Goal: Task Accomplishment & Management: Manage account settings

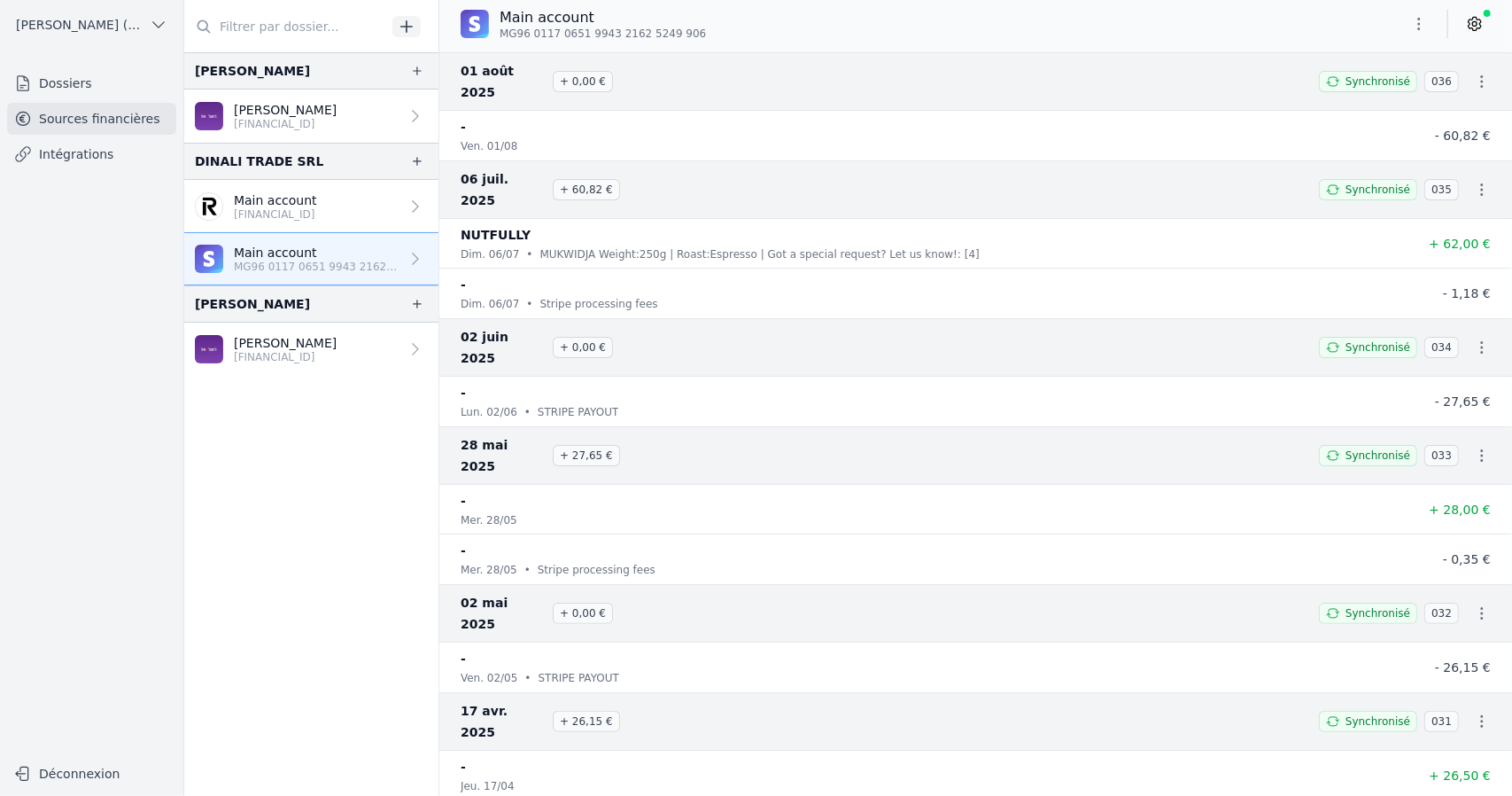
click at [318, 202] on p "Main account" at bounding box center [275, 200] width 83 height 18
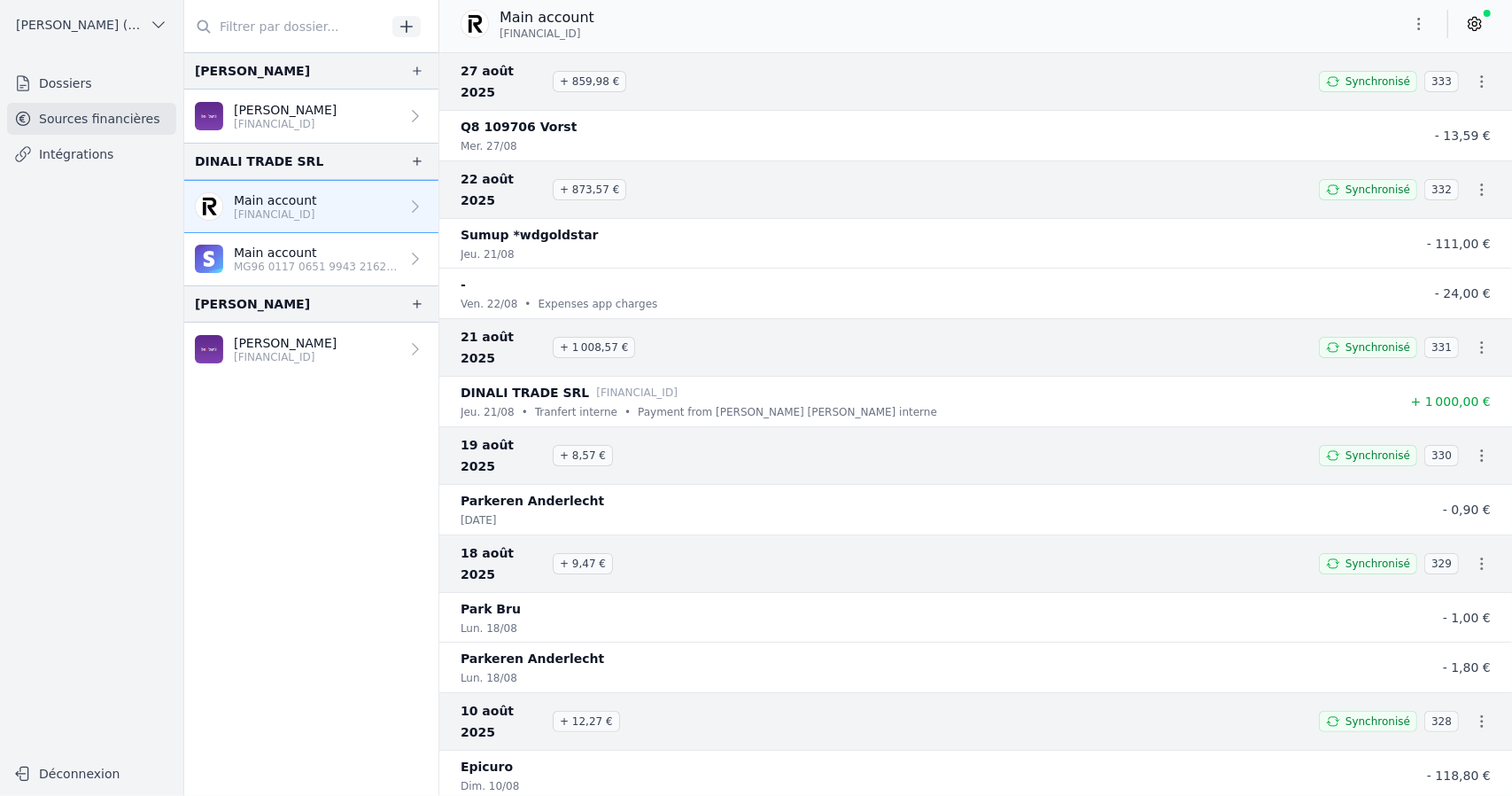
drag, startPoint x: 263, startPoint y: 272, endPoint x: 164, endPoint y: 1, distance: 288.5
click at [262, 272] on link "Main account MG96 0117 0651 9943 2162 5249 906" at bounding box center [311, 259] width 254 height 52
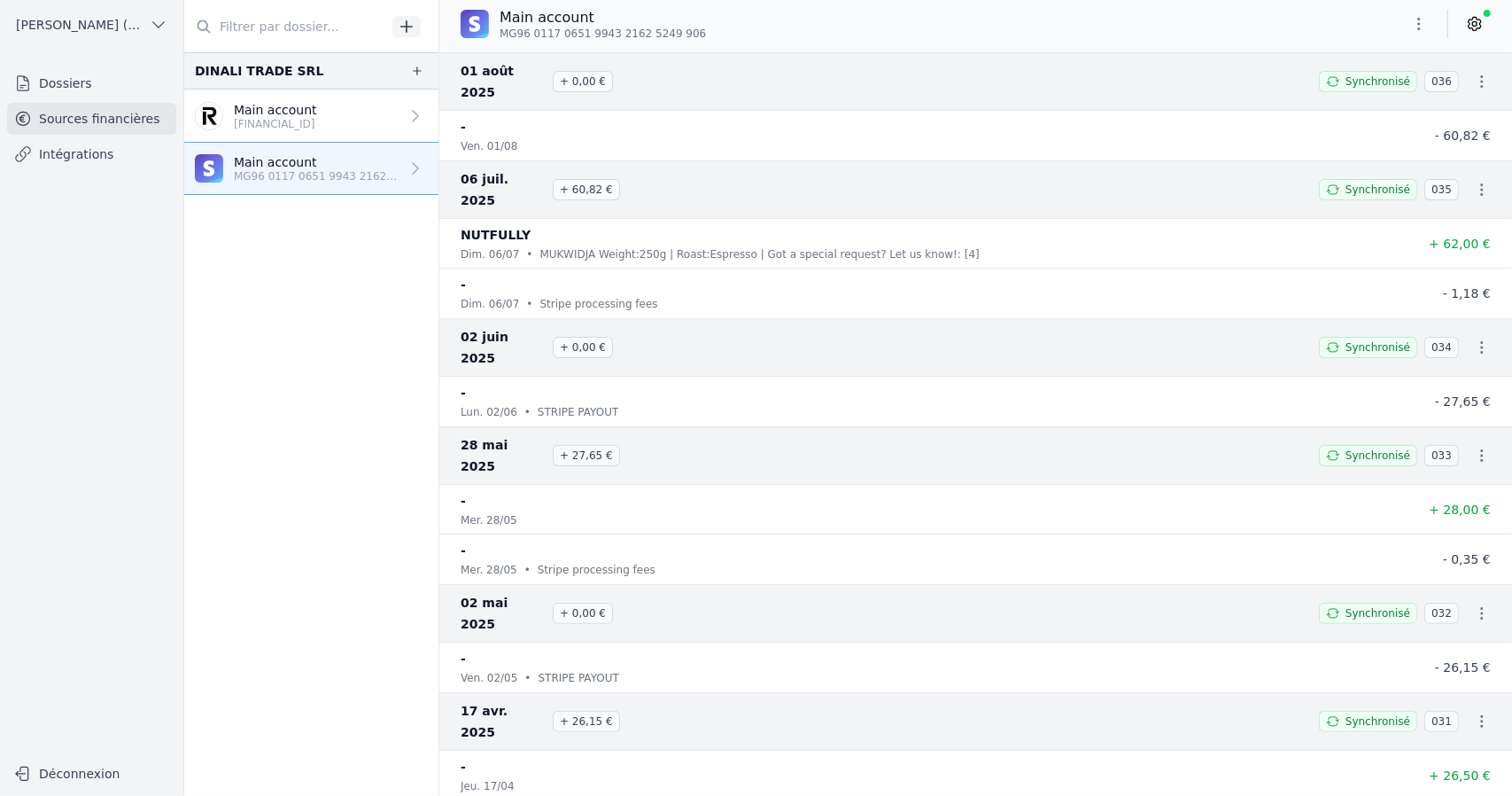
click at [65, 80] on link "Dossiers" at bounding box center [92, 83] width 169 height 32
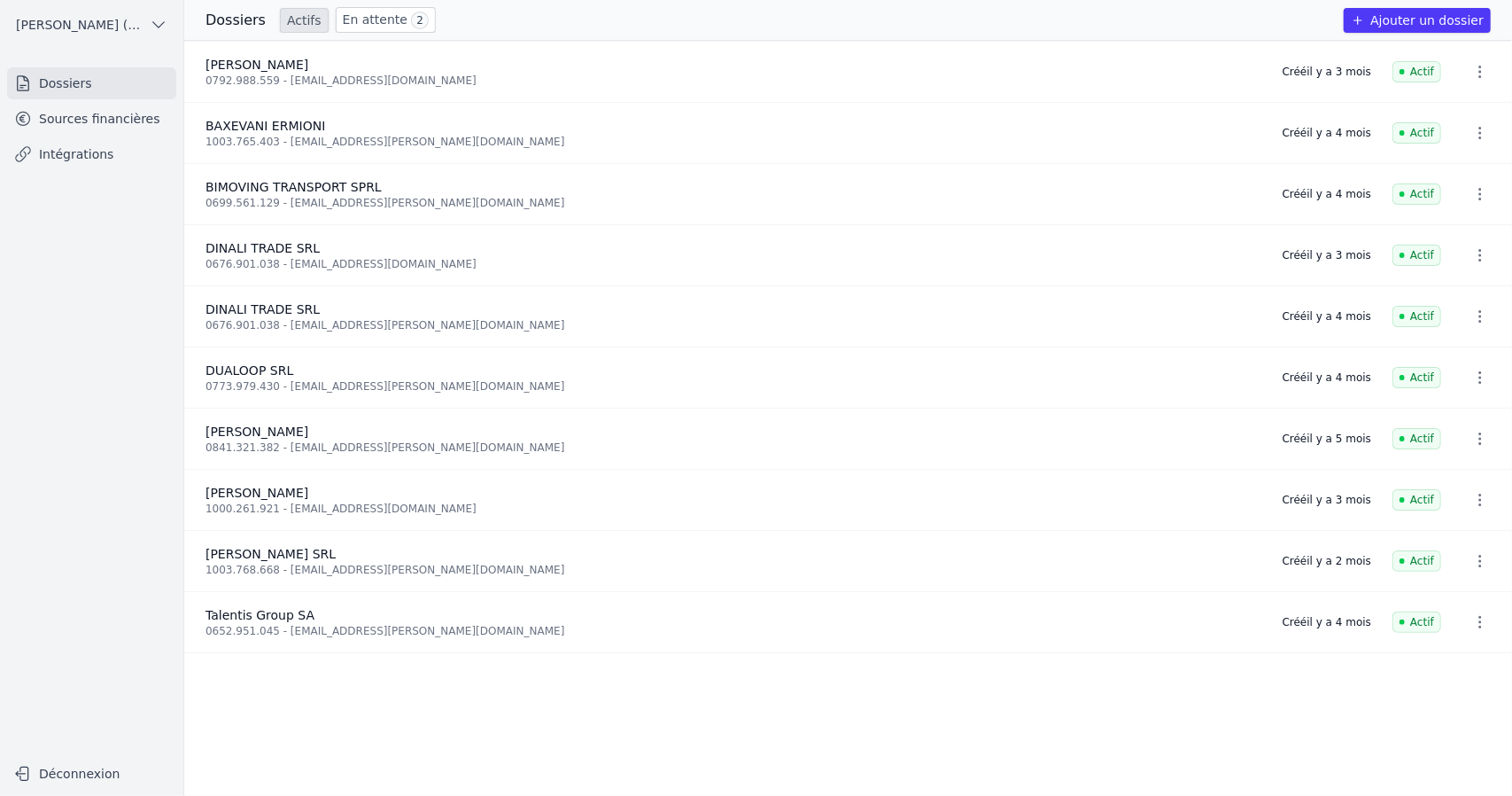
click at [1472, 620] on icon "button" at bounding box center [1480, 621] width 18 height 18
click at [1447, 661] on button "Supprimer" at bounding box center [1447, 659] width 111 height 36
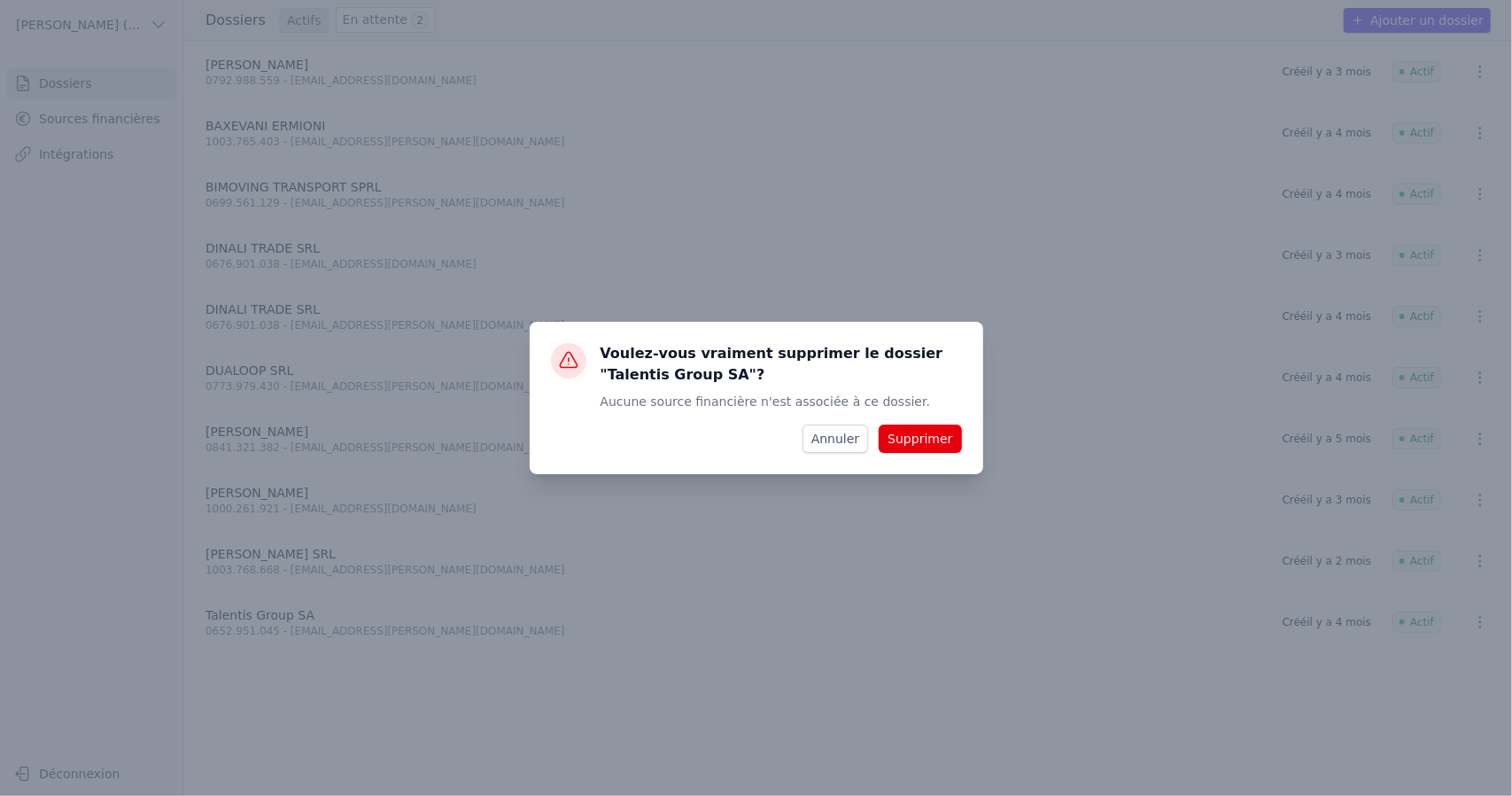
click at [907, 437] on button "Supprimer" at bounding box center [920, 438] width 82 height 28
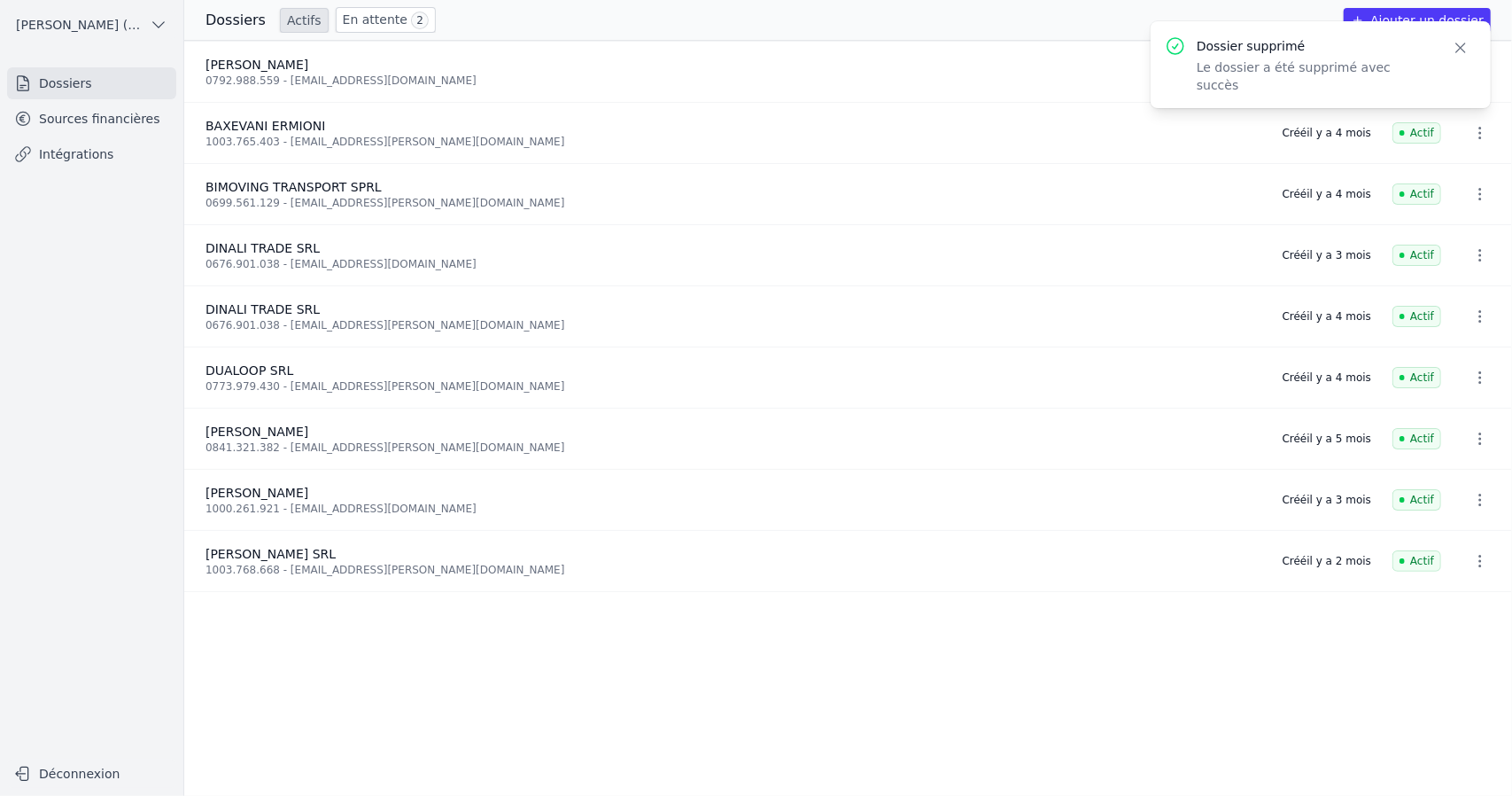
click at [1463, 554] on button "button" at bounding box center [1480, 561] width 35 height 28
click at [1442, 602] on button "Supprimer" at bounding box center [1447, 597] width 111 height 36
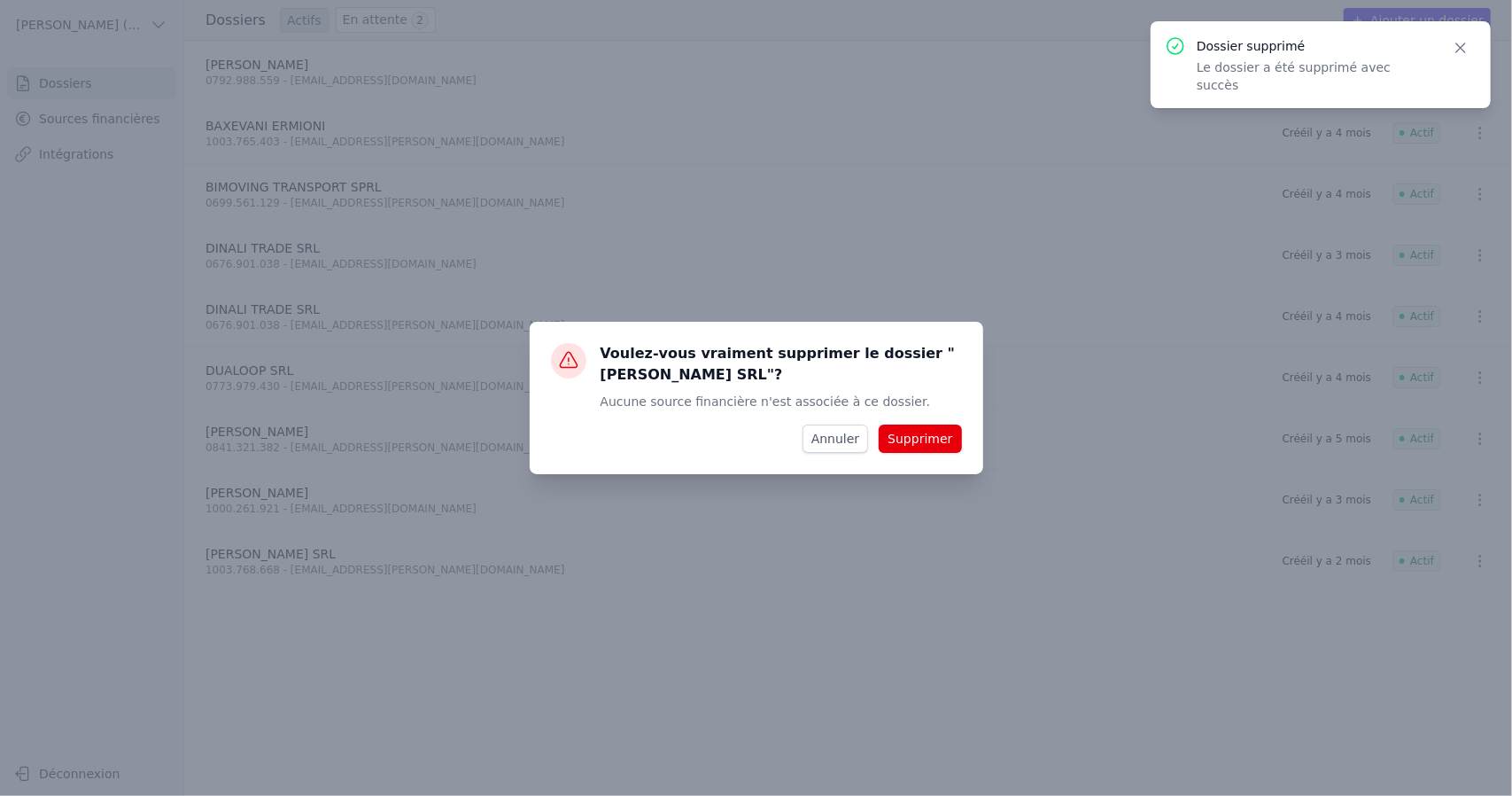
click at [942, 442] on button "Supprimer" at bounding box center [920, 438] width 82 height 28
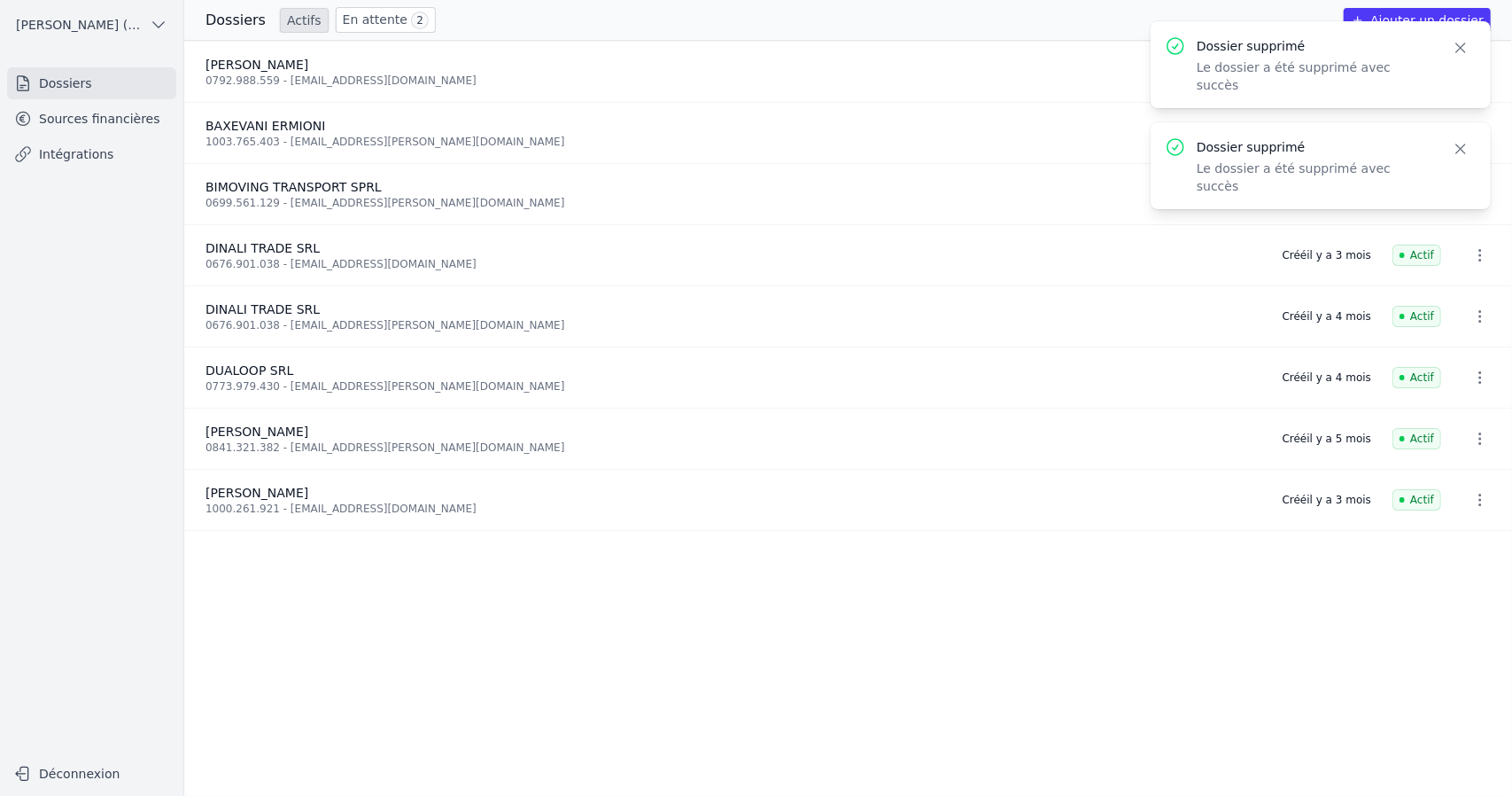
click at [1472, 494] on icon "button" at bounding box center [1480, 500] width 18 height 18
click at [1458, 529] on button "Supprimer" at bounding box center [1447, 536] width 111 height 36
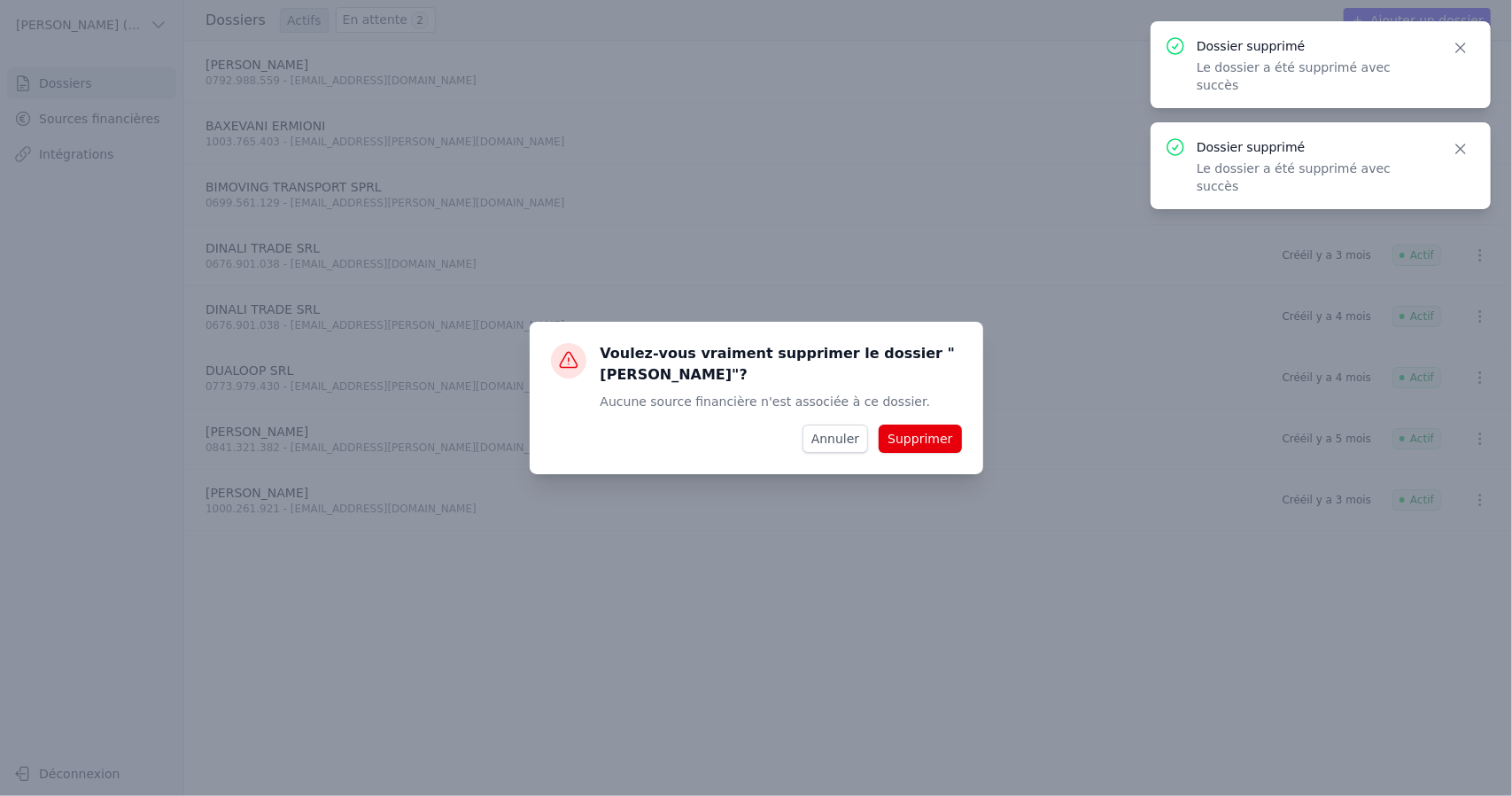
click at [934, 436] on button "Supprimer" at bounding box center [920, 438] width 82 height 28
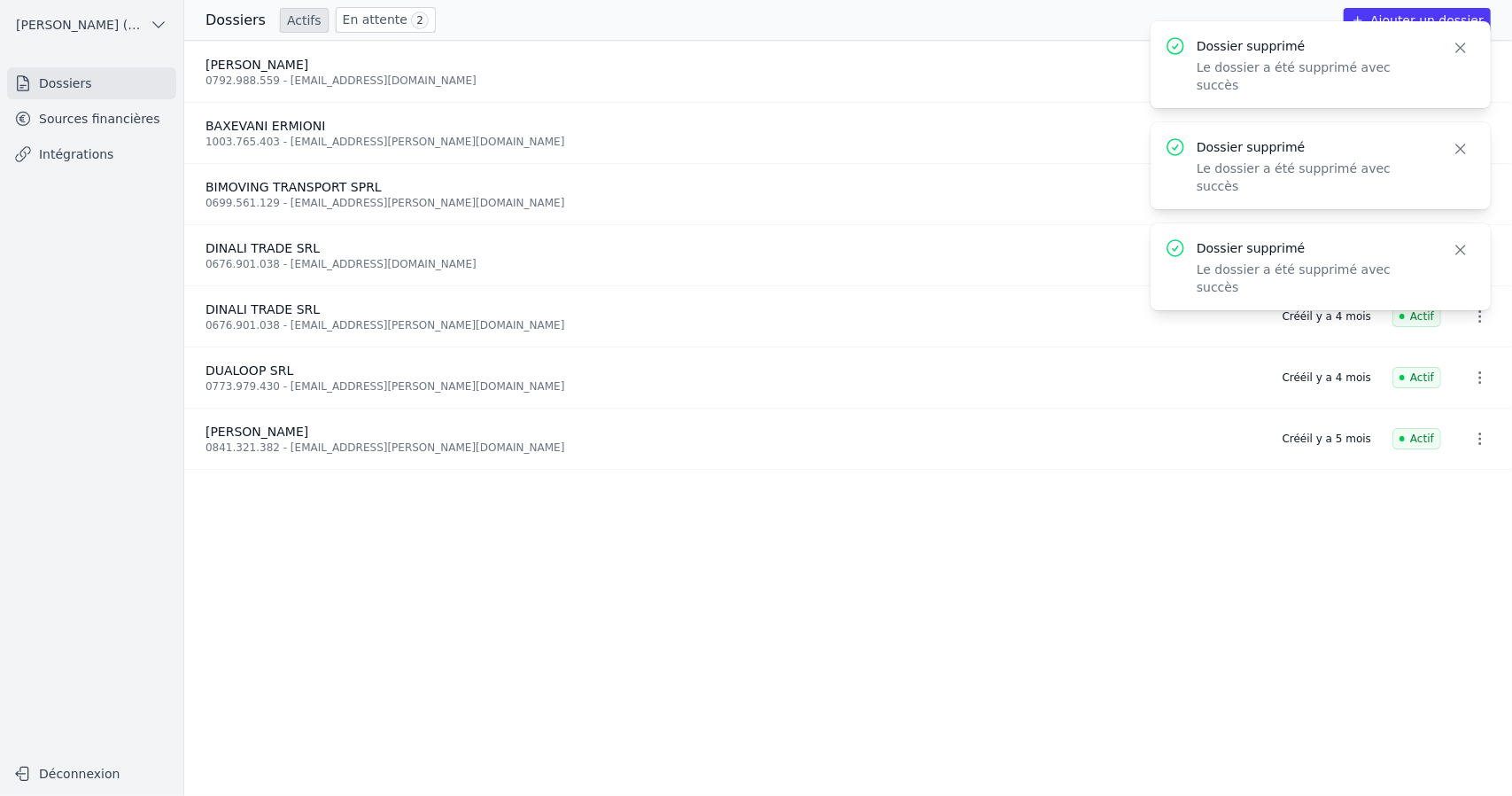
click at [1472, 438] on icon "button" at bounding box center [1480, 438] width 18 height 18
click at [1445, 476] on button "Supprimer" at bounding box center [1447, 476] width 111 height 36
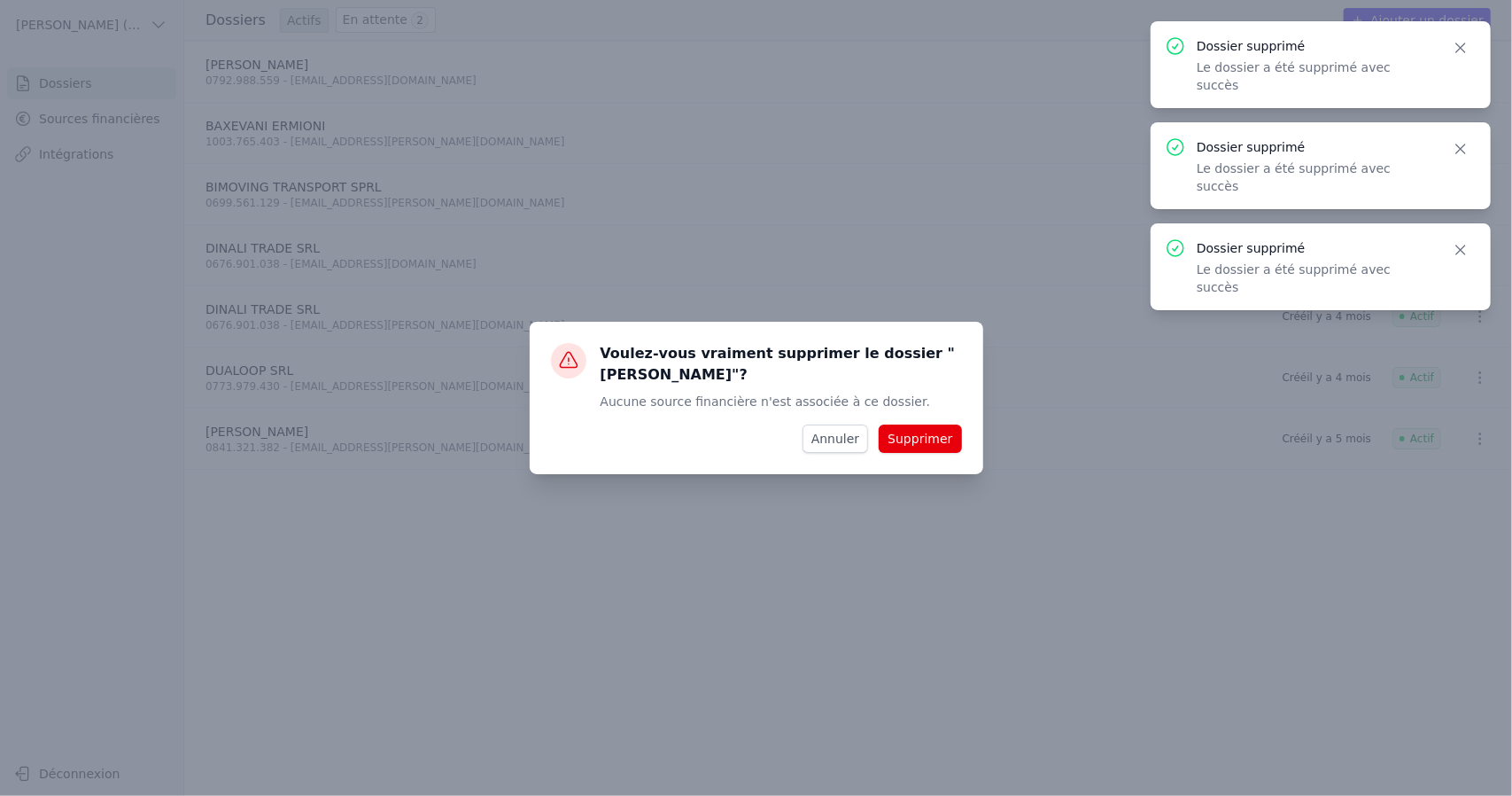
click at [940, 436] on button "Supprimer" at bounding box center [920, 438] width 82 height 28
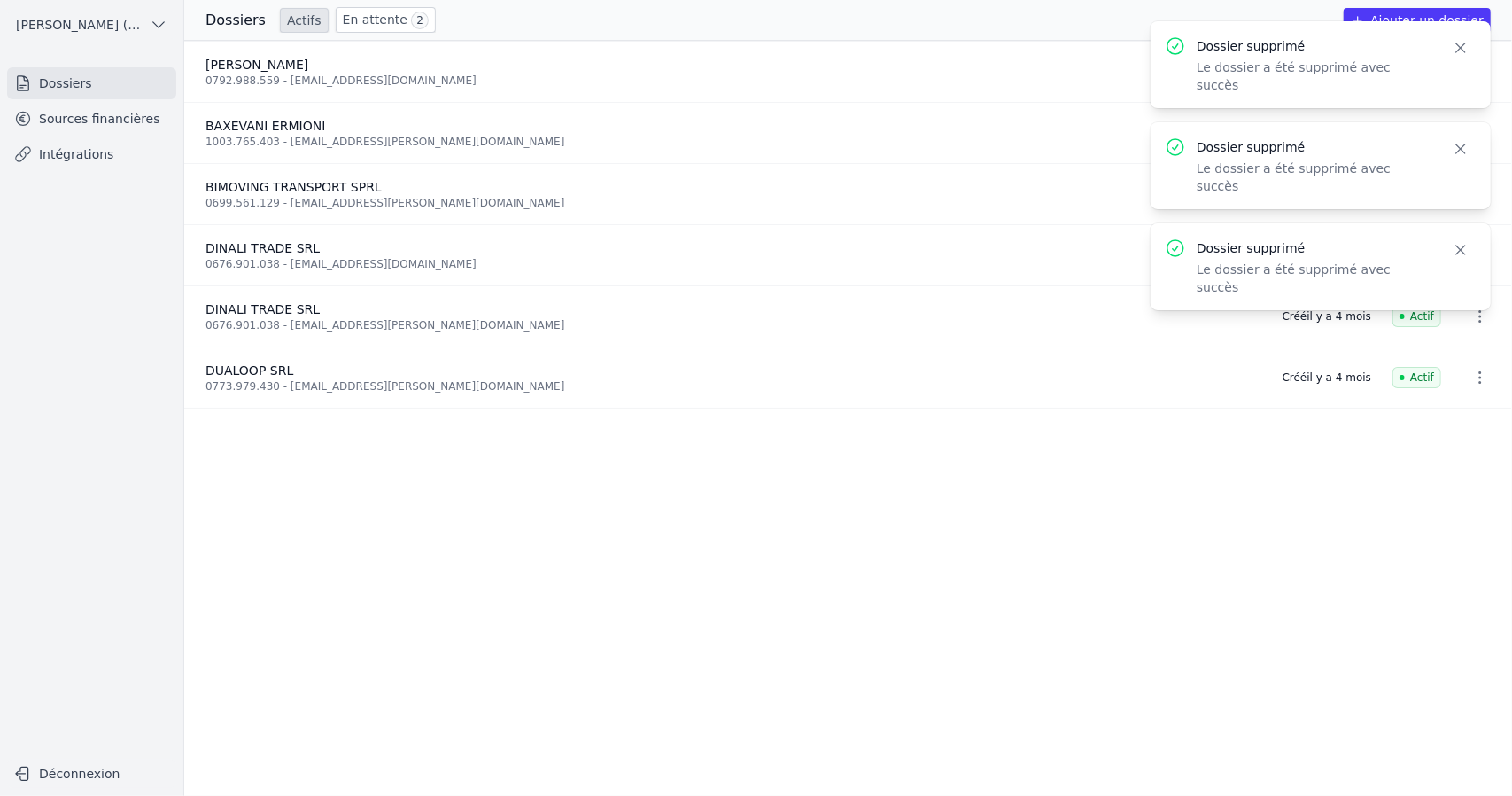
click at [1472, 374] on icon "button" at bounding box center [1480, 377] width 18 height 18
click at [1436, 413] on button "Supprimer" at bounding box center [1447, 415] width 111 height 36
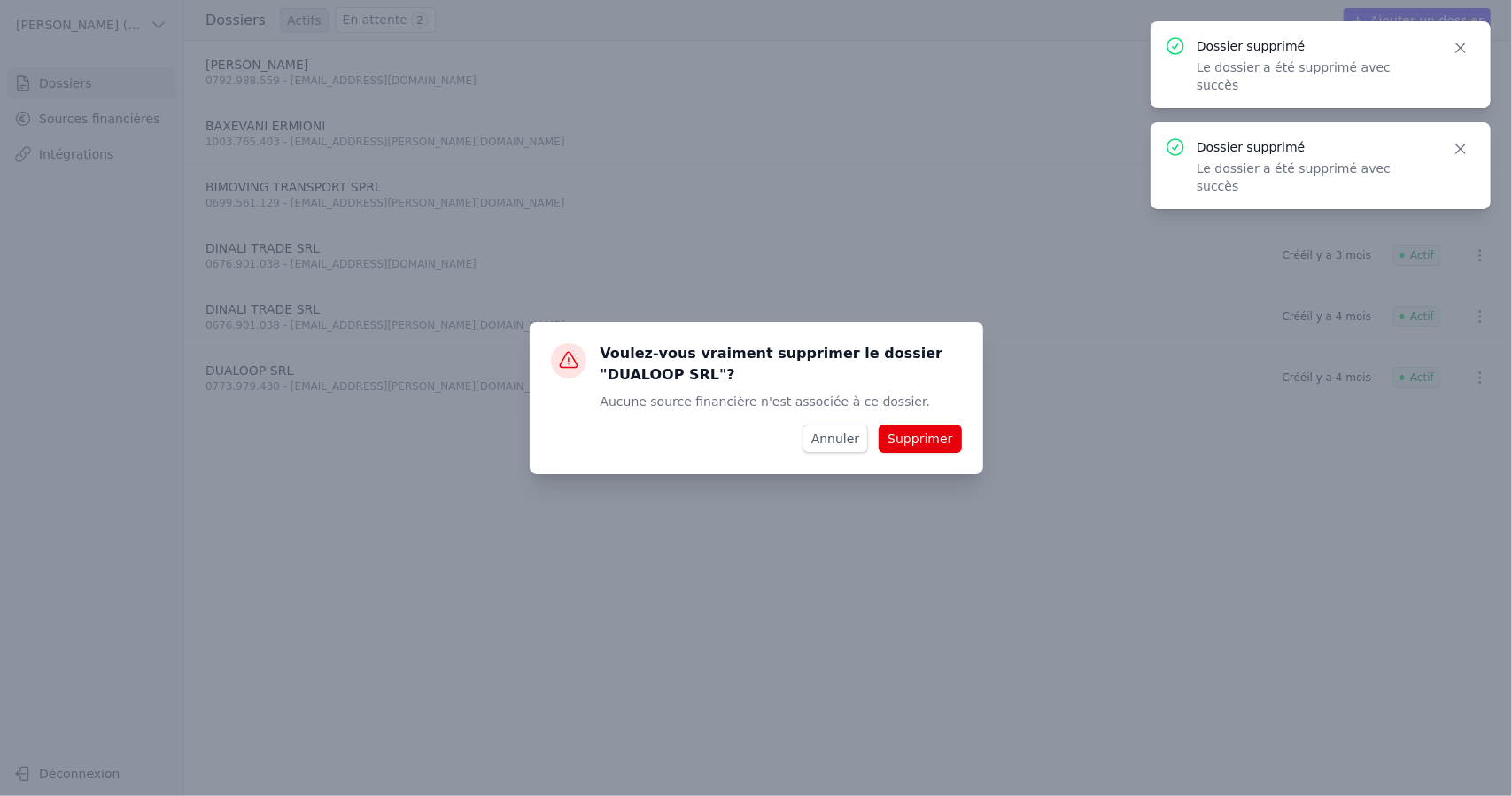
click at [923, 440] on button "Supprimer" at bounding box center [920, 438] width 82 height 28
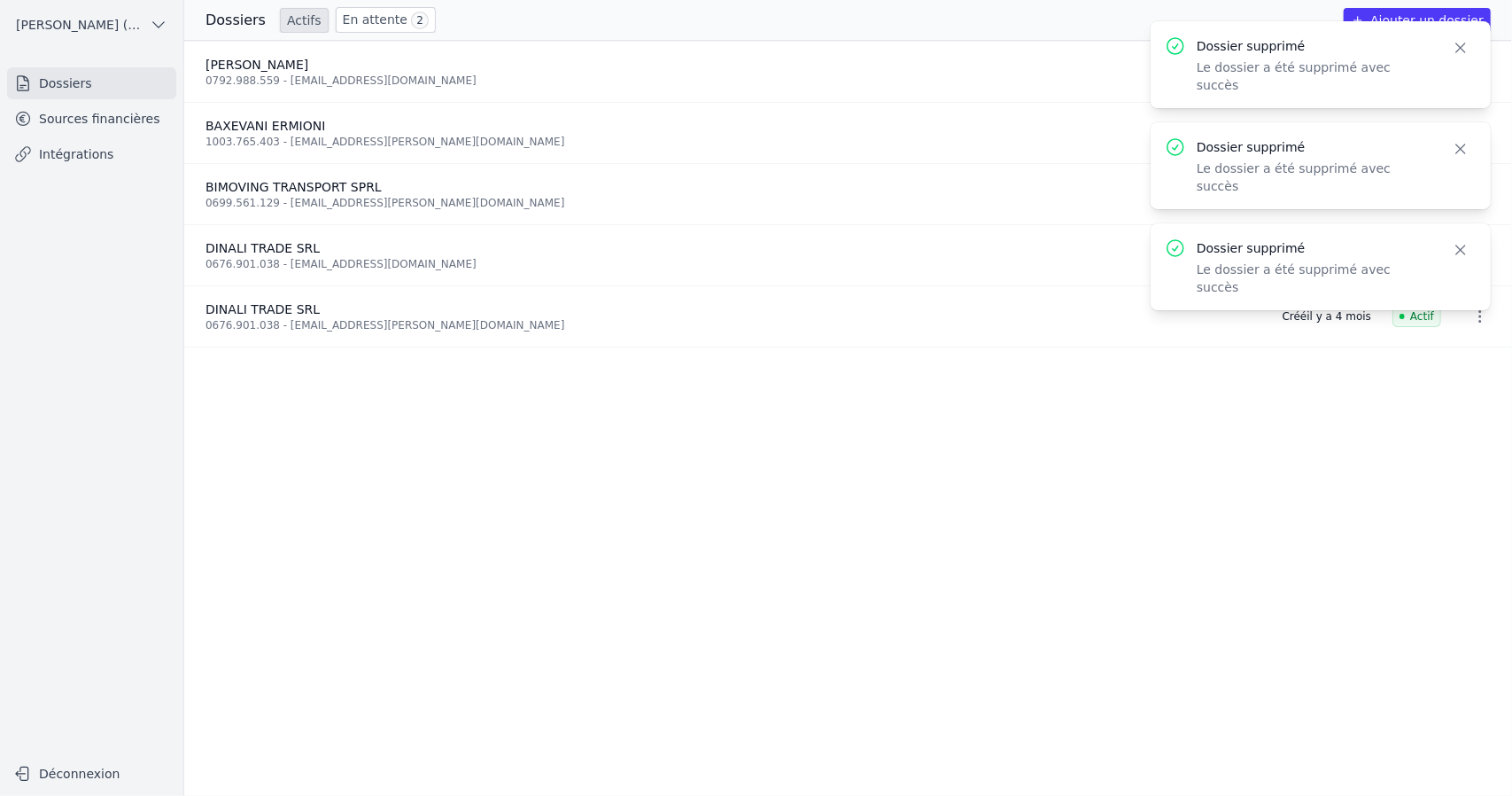
click at [1472, 313] on icon "button" at bounding box center [1480, 316] width 18 height 18
click at [816, 368] on div at bounding box center [756, 398] width 1512 height 796
click at [1463, 311] on button "button" at bounding box center [1480, 316] width 35 height 28
click at [1444, 356] on button "Supprimer" at bounding box center [1447, 354] width 111 height 36
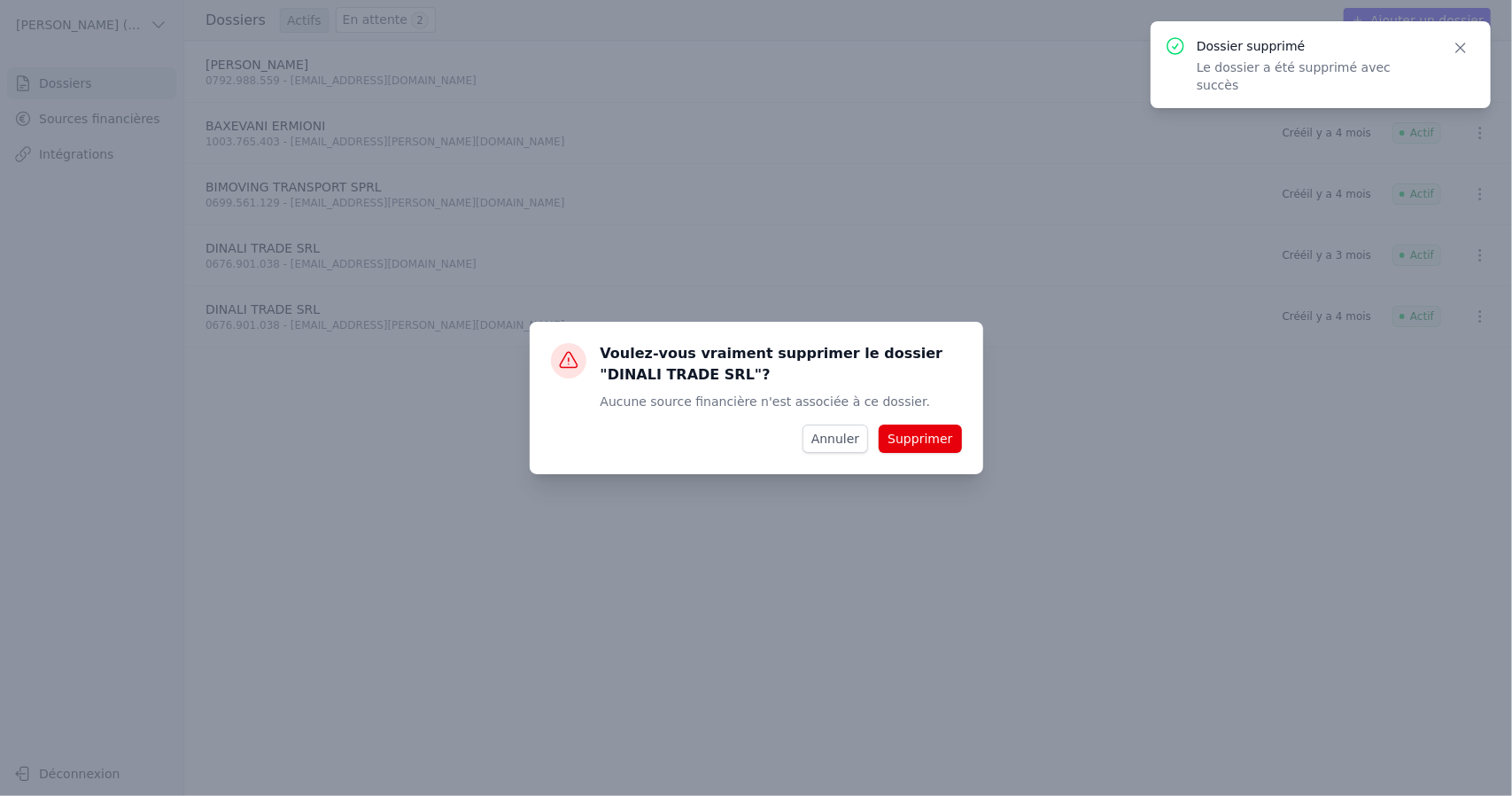
click at [917, 444] on button "Supprimer" at bounding box center [920, 438] width 82 height 28
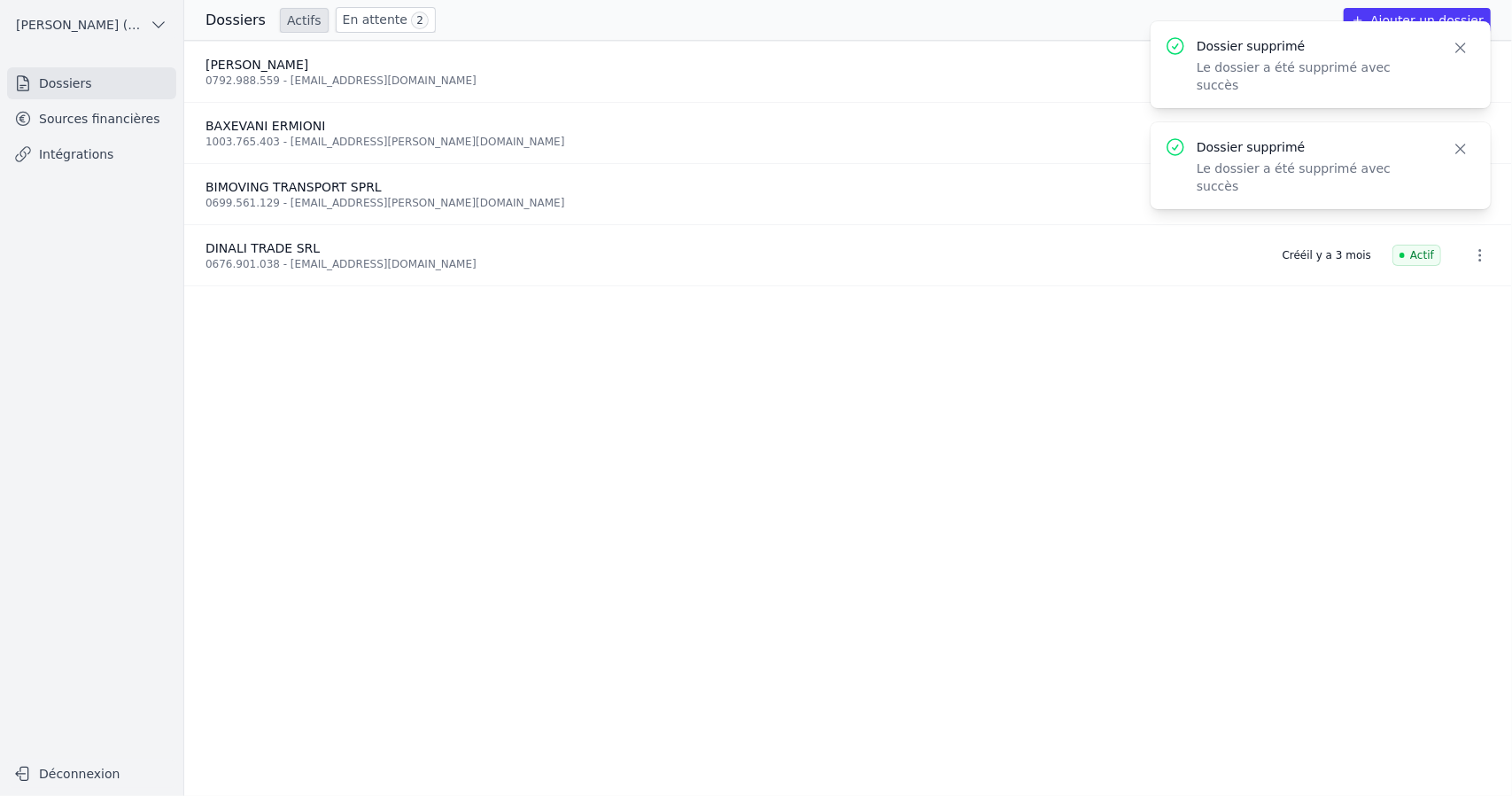
click at [1477, 194] on icon "button" at bounding box center [1480, 193] width 18 height 18
click at [1449, 234] on button "Supprimer" at bounding box center [1447, 233] width 111 height 36
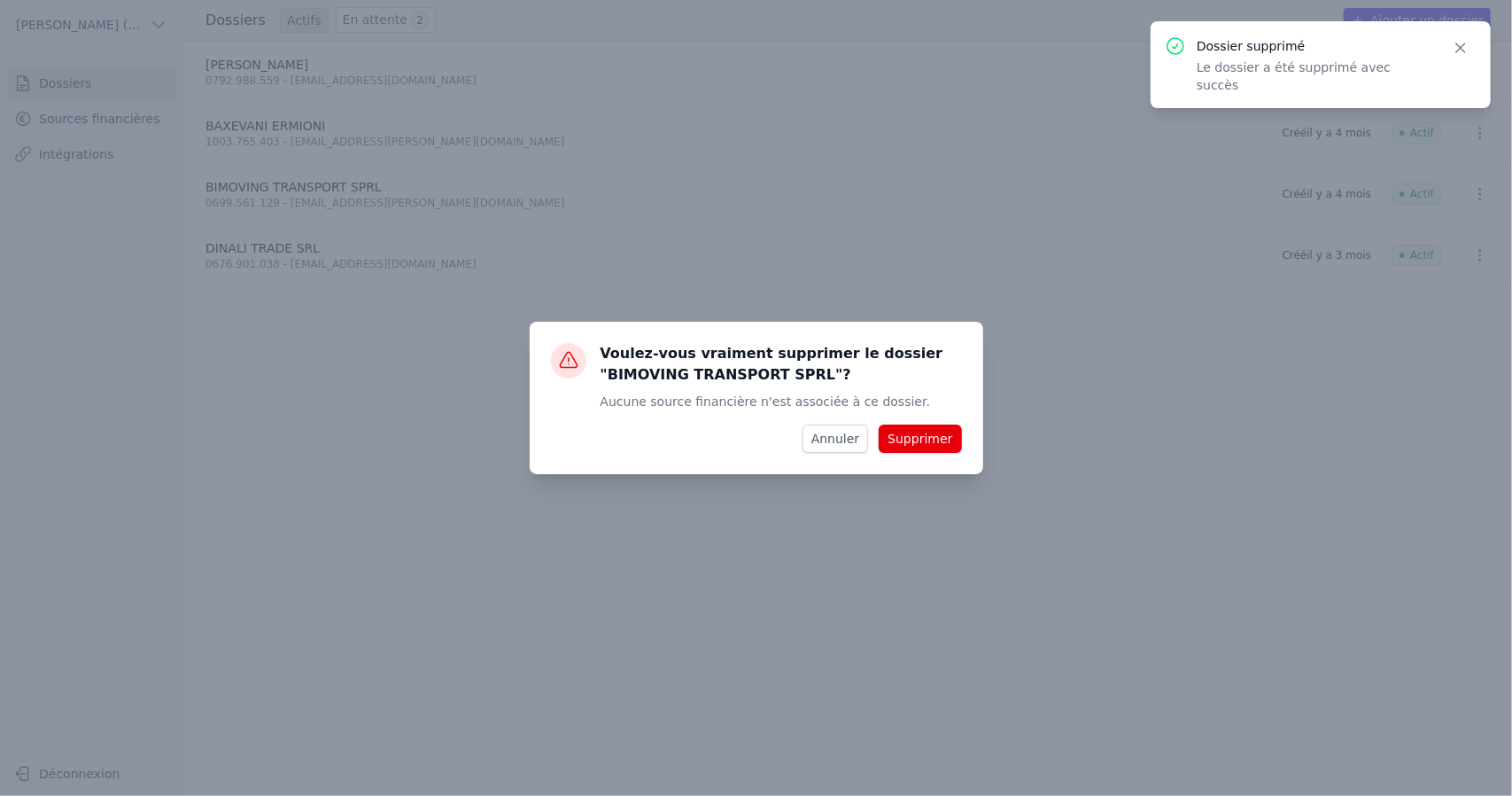
click at [912, 446] on button "Supprimer" at bounding box center [920, 438] width 82 height 28
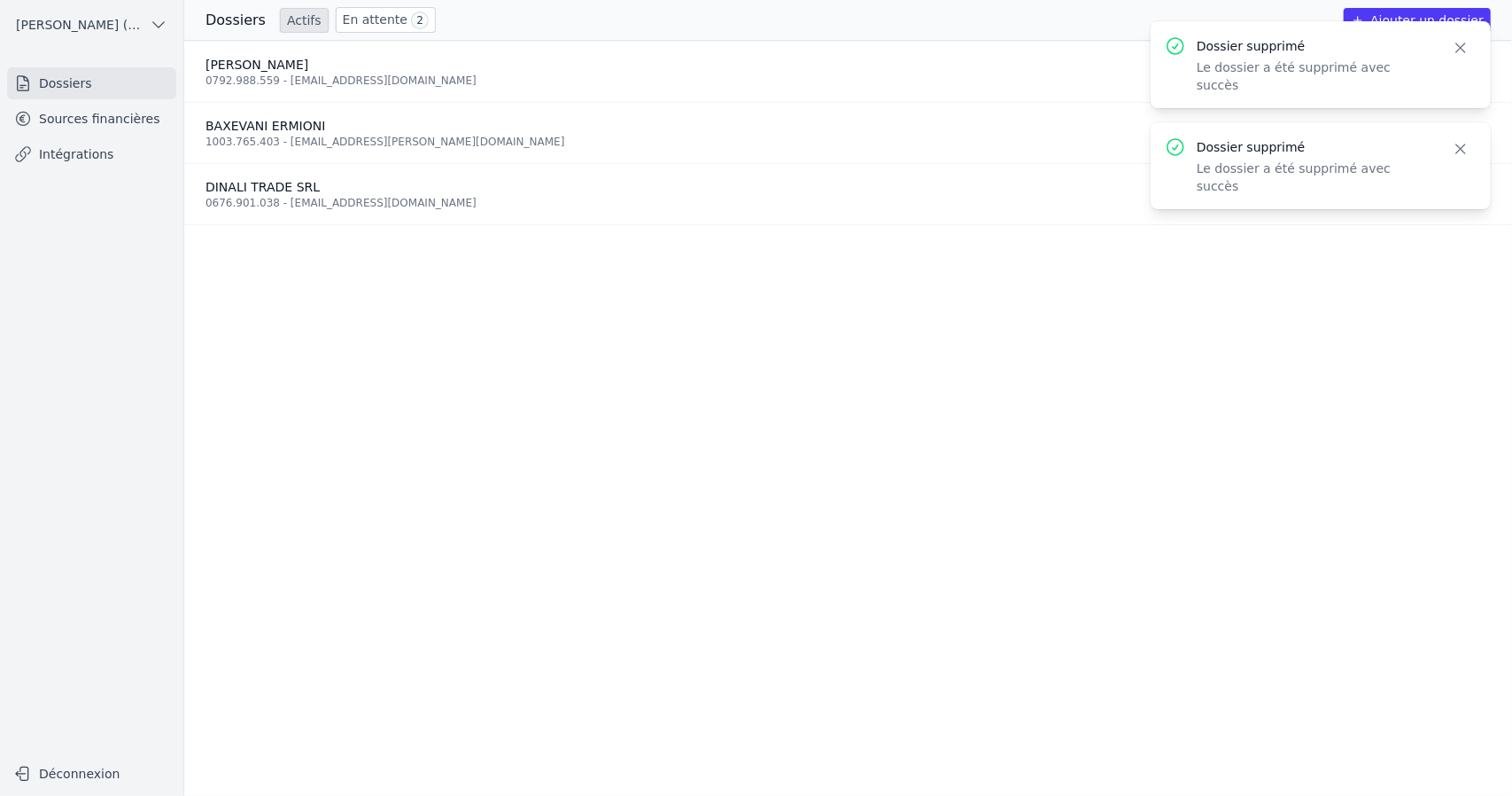
click at [718, 64] on div "[PERSON_NAME]" at bounding box center [733, 64] width 1056 height 18
click at [1465, 140] on icon "button" at bounding box center [1461, 149] width 18 height 18
click at [1463, 50] on icon "button" at bounding box center [1461, 48] width 18 height 18
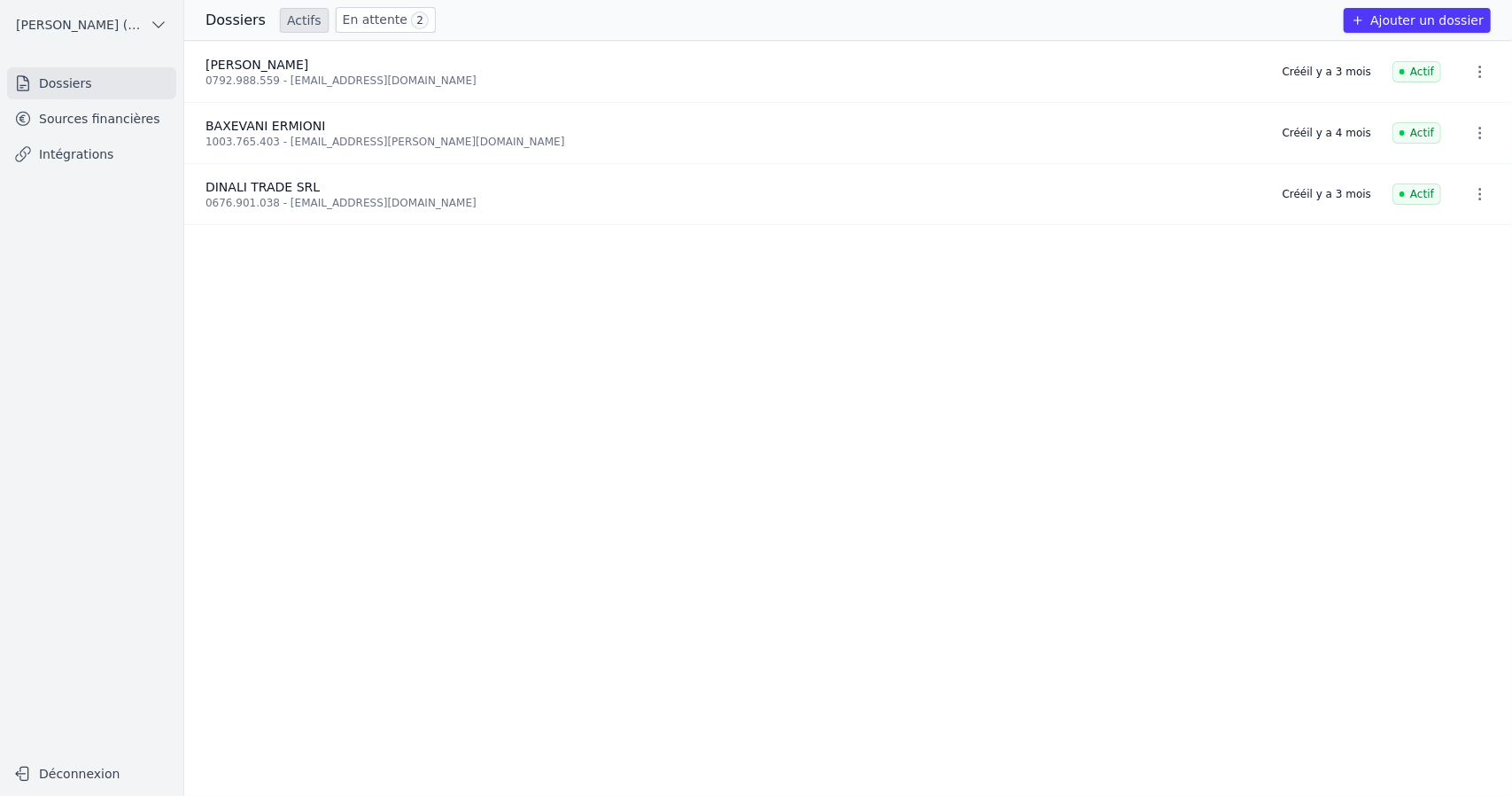
click at [1475, 74] on icon "button" at bounding box center [1480, 71] width 18 height 18
click at [1460, 107] on button "Supprimer" at bounding box center [1447, 111] width 111 height 36
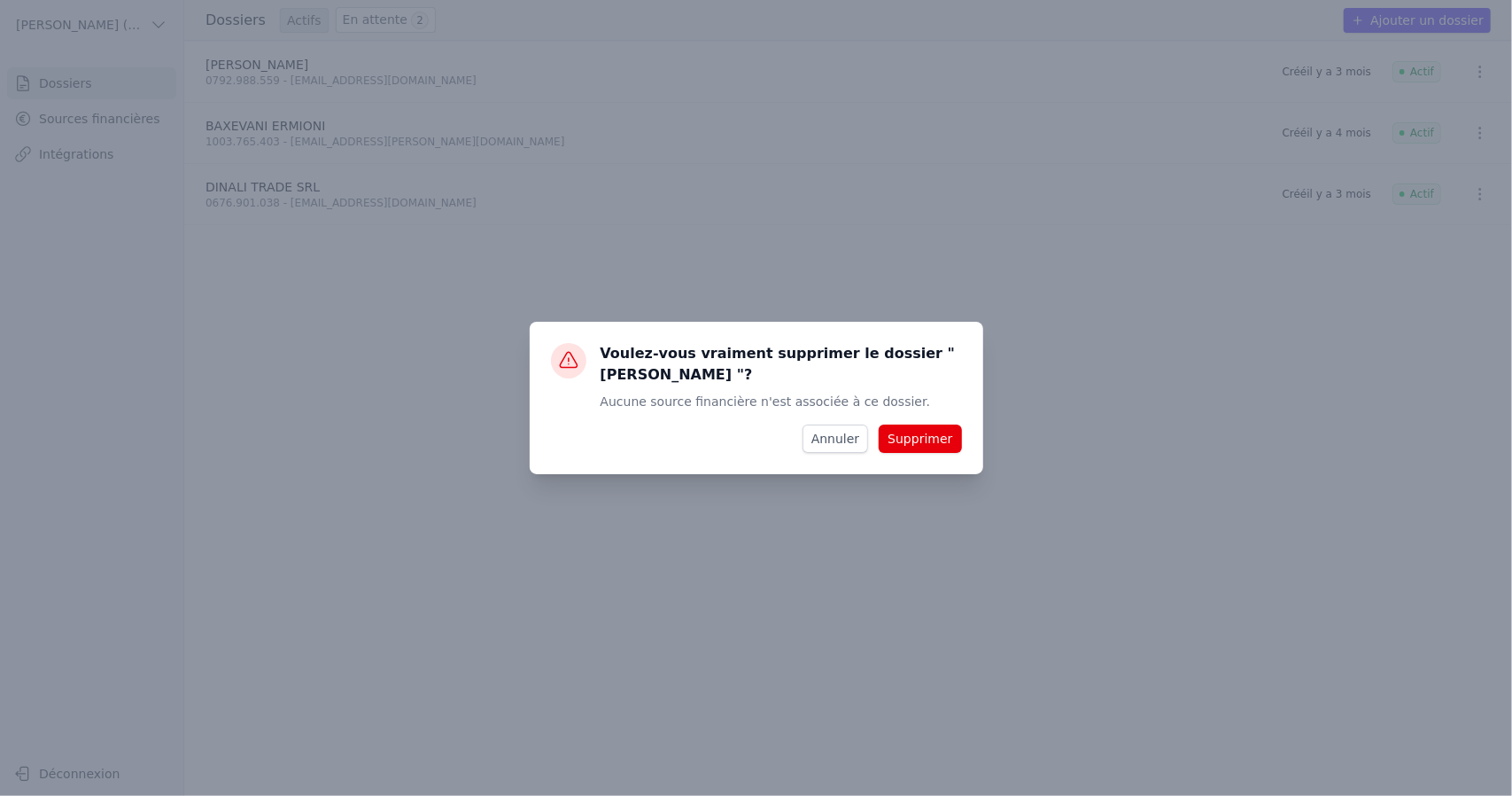
click at [940, 450] on div "Voulez-vous vraiment supprimer le dossier " Chikar Sana "? Aucune source financ…" at bounding box center [756, 397] width 454 height 152
click at [940, 430] on button "Supprimer" at bounding box center [920, 438] width 82 height 28
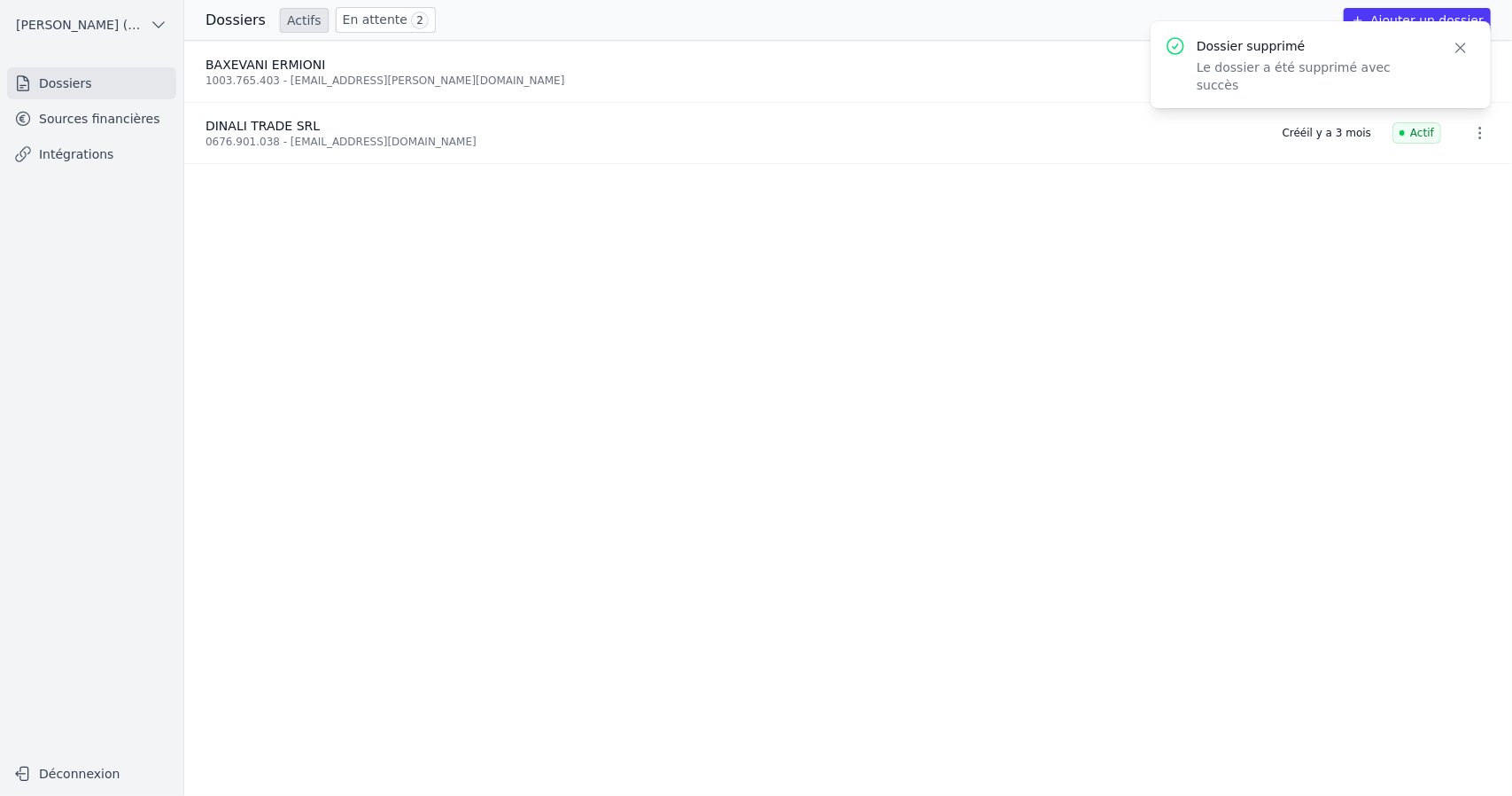
click at [1465, 53] on icon "button" at bounding box center [1461, 48] width 18 height 18
click at [1473, 74] on icon "button" at bounding box center [1480, 71] width 18 height 18
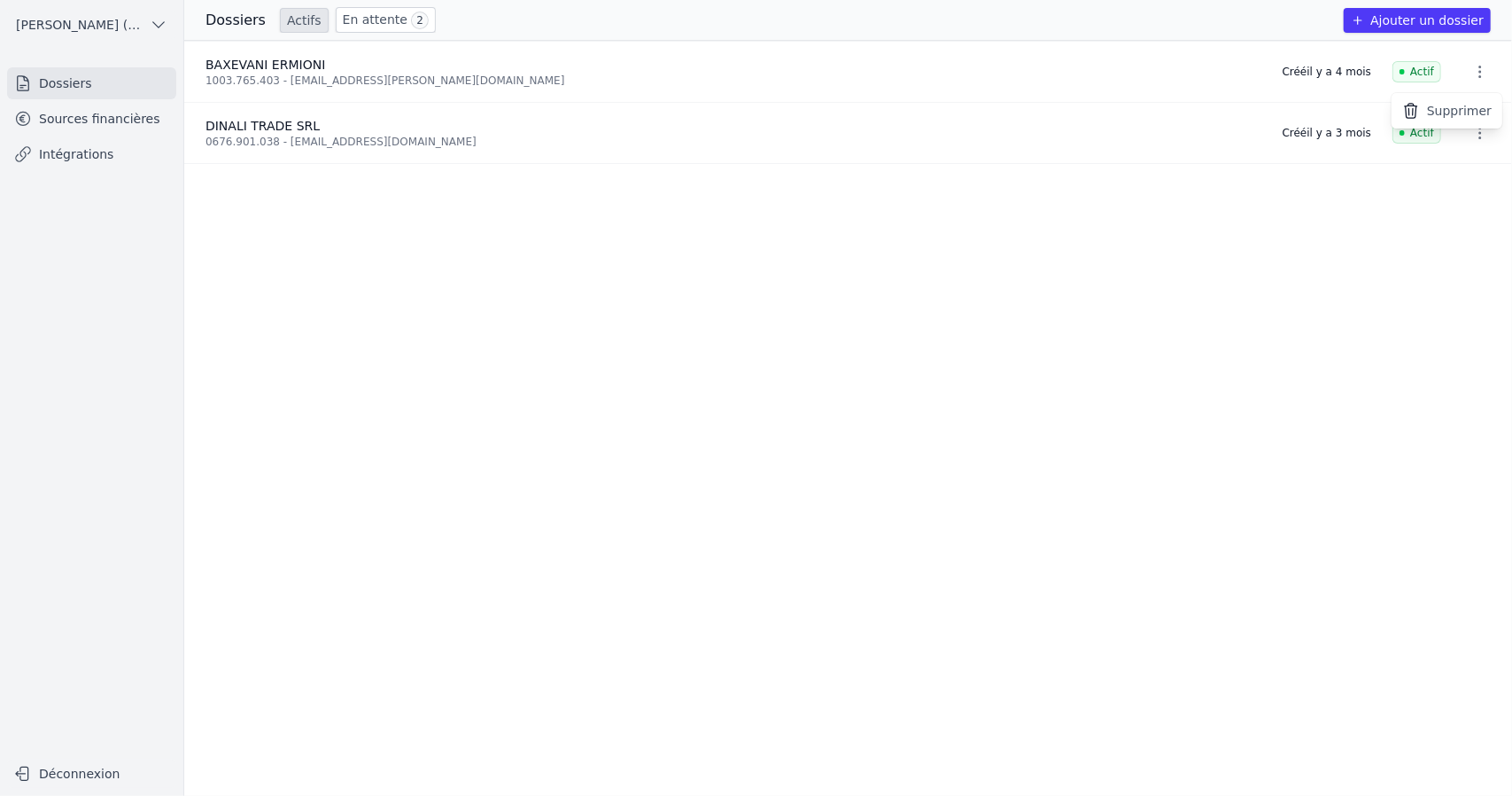
click at [1449, 111] on button "Supprimer" at bounding box center [1447, 111] width 111 height 36
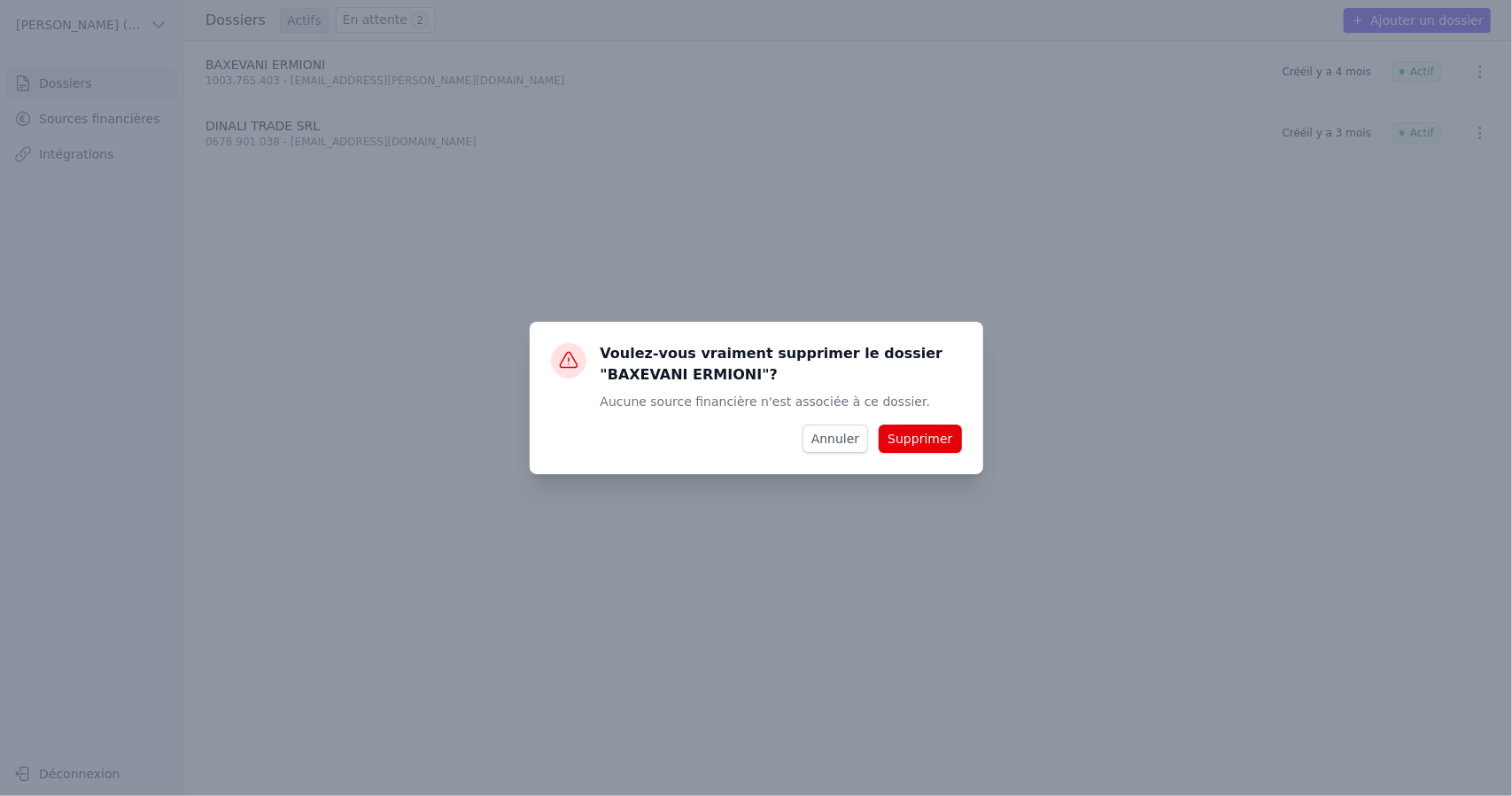
click at [950, 424] on button "Supprimer" at bounding box center [920, 438] width 82 height 28
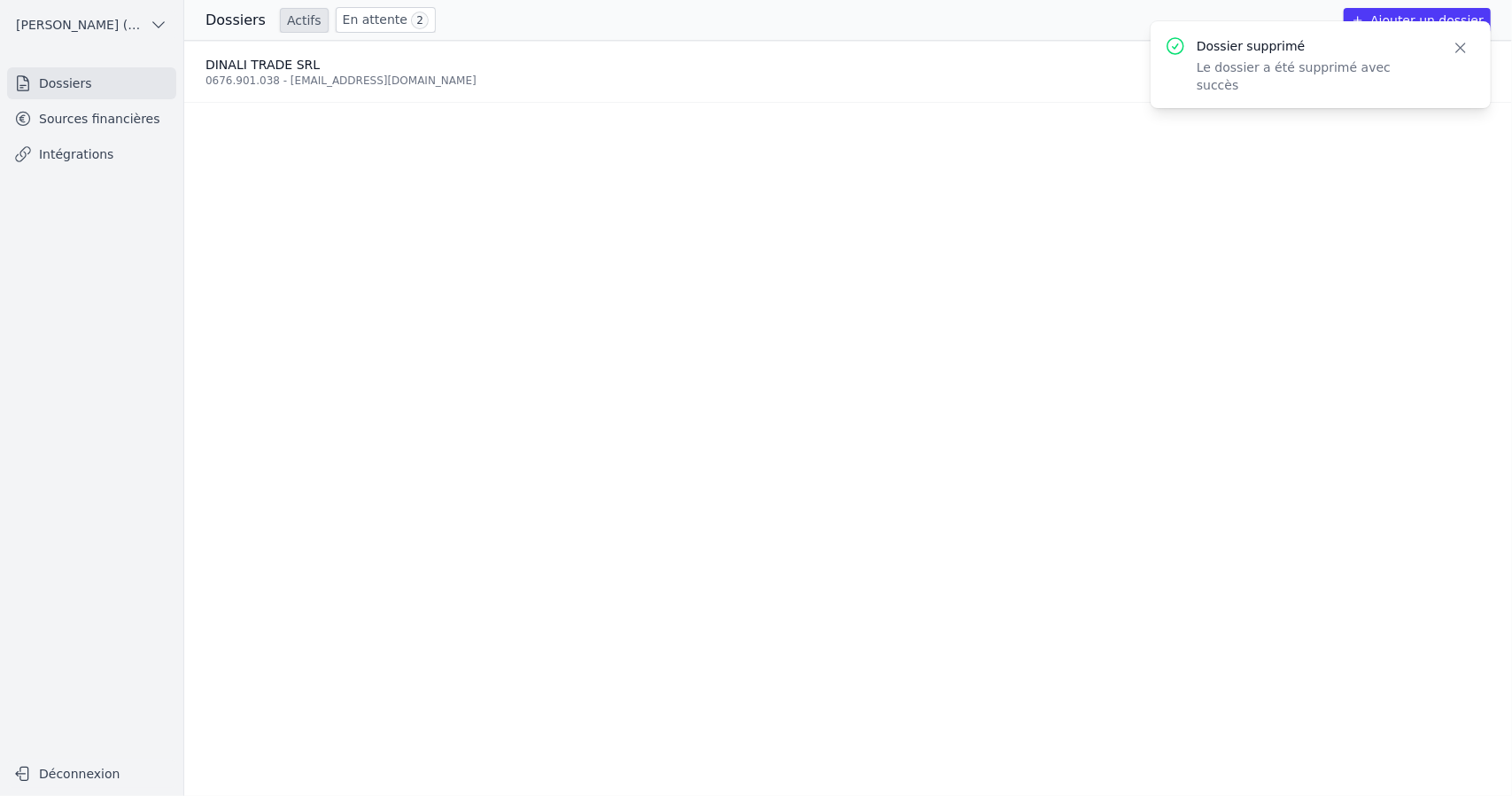
click at [95, 116] on link "Sources financières" at bounding box center [92, 119] width 169 height 32
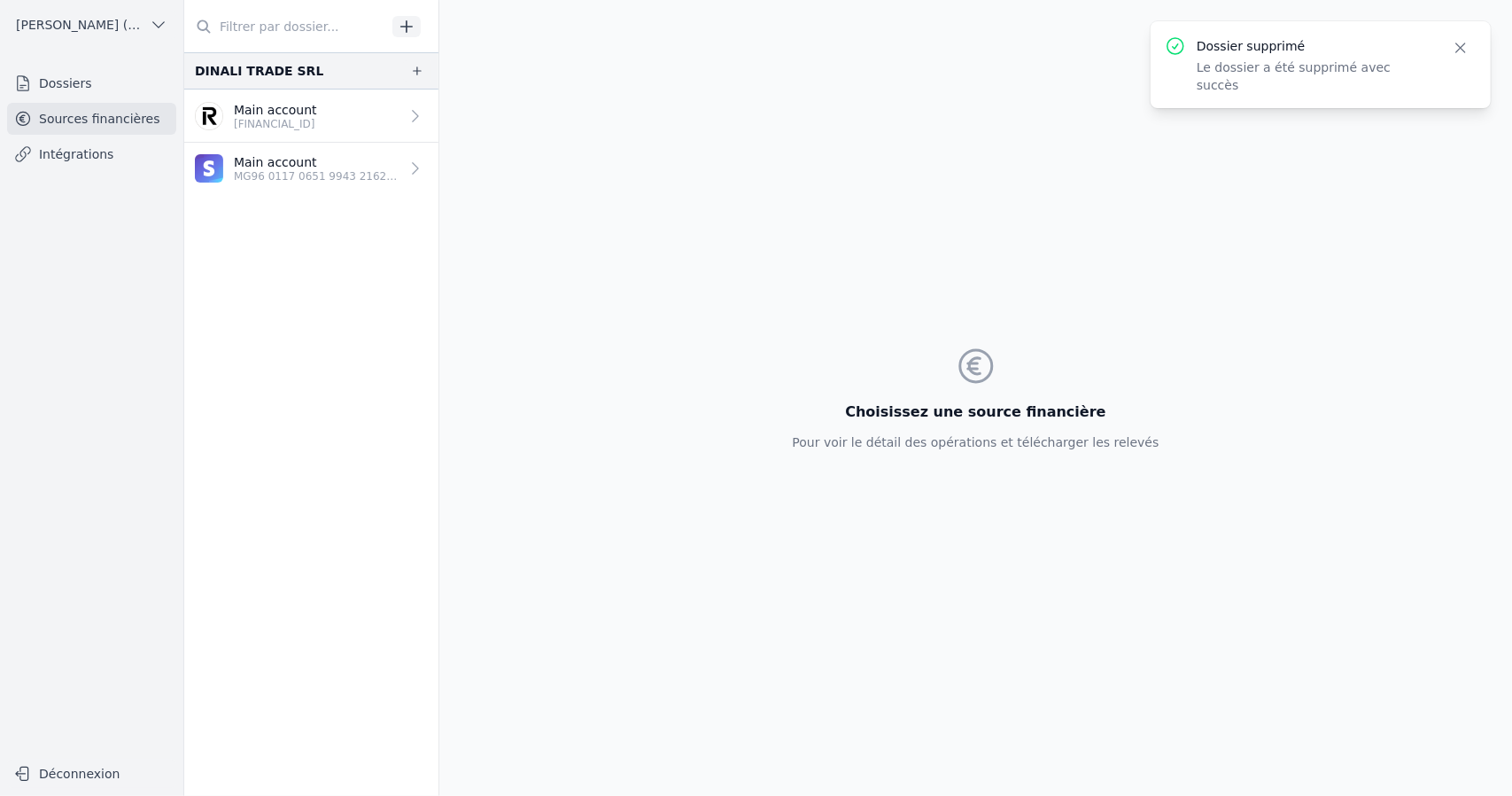
click at [329, 162] on p "Main account" at bounding box center [316, 162] width 165 height 18
